Goal: Information Seeking & Learning: Learn about a topic

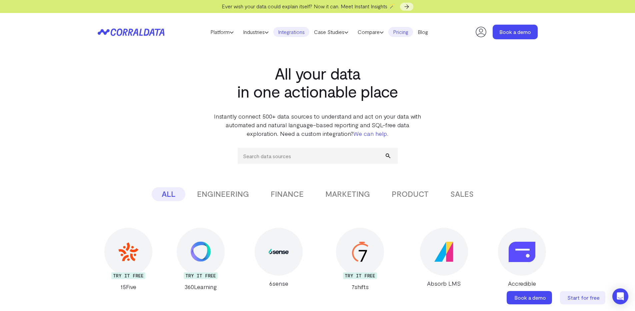
click at [410, 34] on link "Pricing" at bounding box center [400, 32] width 25 height 10
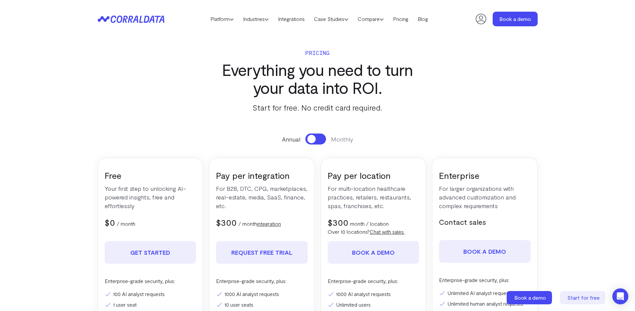
click at [149, 18] on icon at bounding box center [131, 19] width 67 height 8
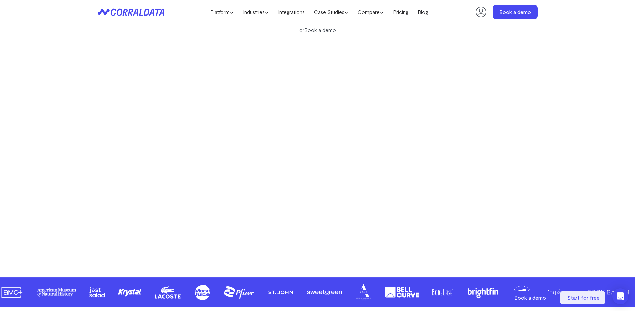
scroll to position [131, 0]
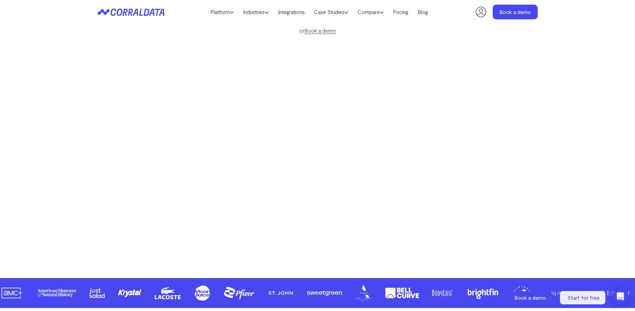
click at [347, 154] on video at bounding box center [318, 152] width 344 height 194
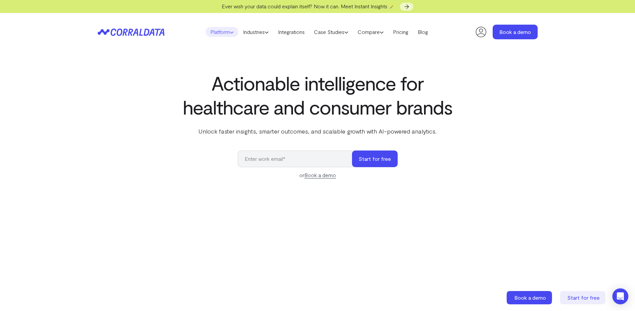
click at [224, 33] on link "Platform" at bounding box center [222, 32] width 33 height 10
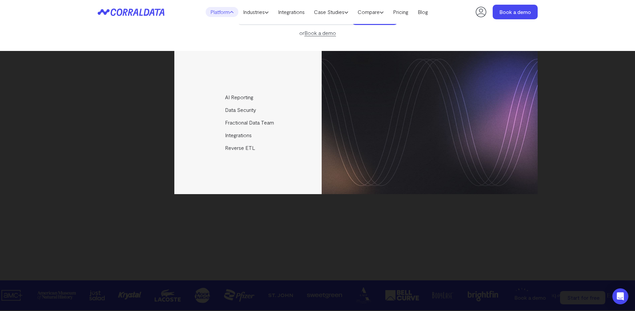
click at [128, 129] on div "AI Reporting Use AI to effortlessly answer any business questions from all your…" at bounding box center [318, 122] width 440 height 143
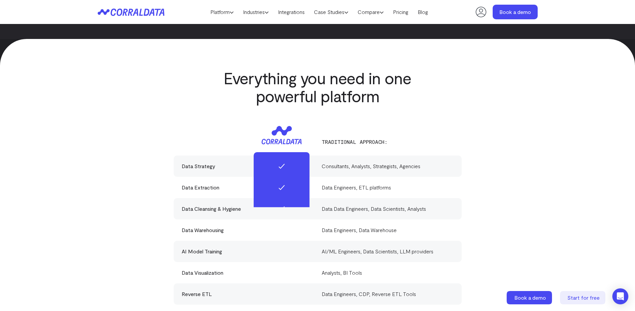
scroll to position [1964, 0]
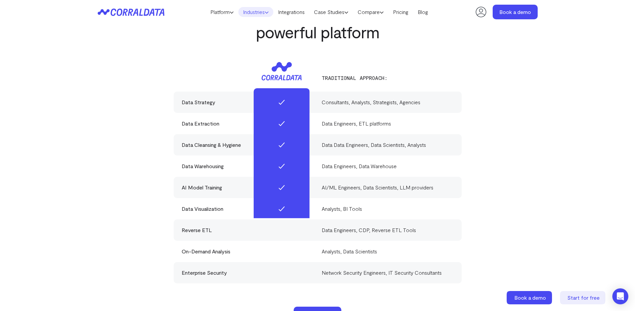
click at [247, 11] on link "Industries" at bounding box center [255, 12] width 35 height 10
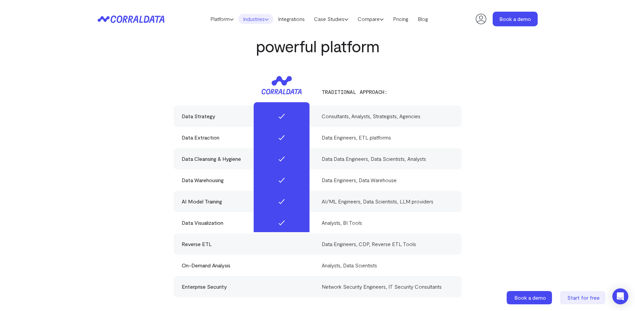
scroll to position [0, 0]
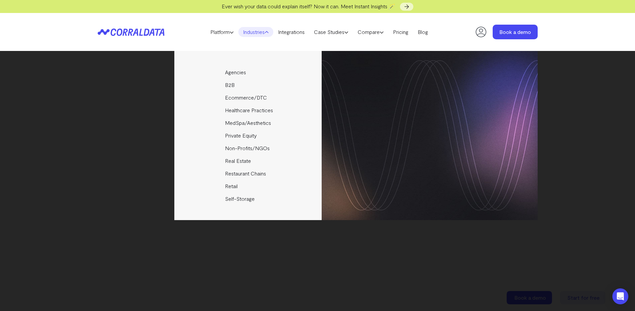
click at [288, 10] on div "Ever wish your data could explain itself? Now it can. Meet Instant Insights 🪄" at bounding box center [317, 6] width 635 height 13
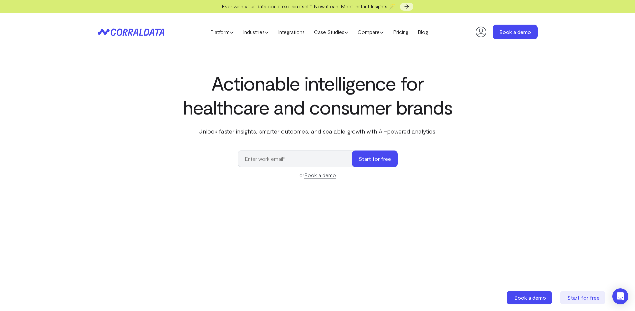
click at [293, 26] on header "Platform AI Reporting Use AI to effortlessly answer any business questions from…" at bounding box center [318, 32] width 440 height 38
click at [294, 30] on link "Integrations" at bounding box center [291, 32] width 36 height 10
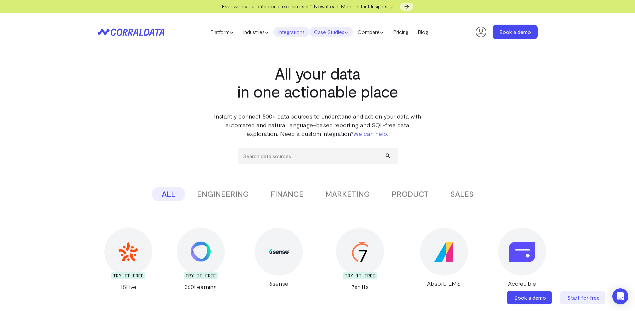
click at [324, 33] on link "Case Studies" at bounding box center [331, 32] width 44 height 10
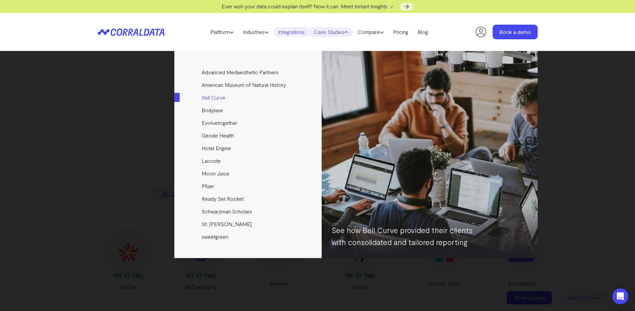
click at [219, 100] on link "Bell Curve" at bounding box center [248, 97] width 148 height 13
